Goal: Navigation & Orientation: Go to known website

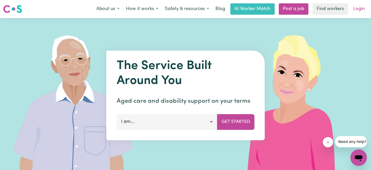
click at [356, 10] on link "Login" at bounding box center [359, 8] width 18 height 11
click at [356, 11] on link "Login" at bounding box center [359, 8] width 18 height 11
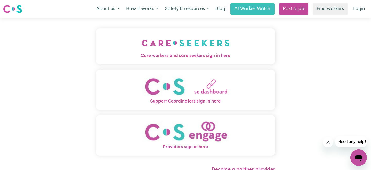
click at [346, 20] on div "Care workers and care seekers sign in here Support Coordinators sign in here Pr…" at bounding box center [185, 98] width 371 height 161
click at [190, 33] on button "Care workers and care seekers sign in here" at bounding box center [185, 46] width 179 height 36
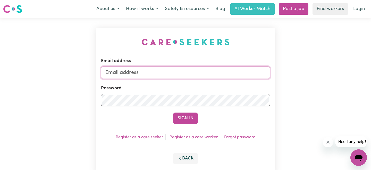
type input "lucy@careseekers.com.au"
click at [178, 123] on button "Sign In" at bounding box center [185, 118] width 25 height 11
